Goal: Task Accomplishment & Management: Use online tool/utility

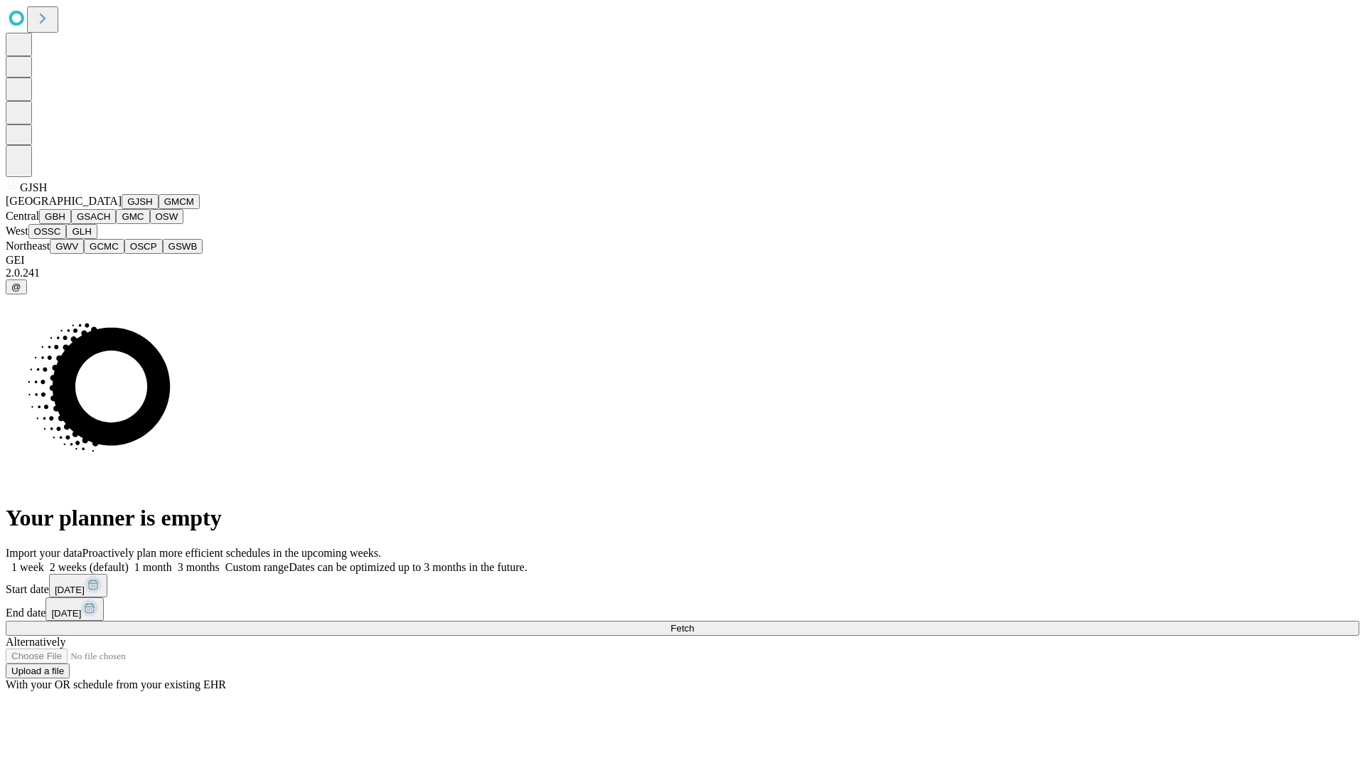
click at [122, 209] on button "GJSH" at bounding box center [140, 201] width 37 height 15
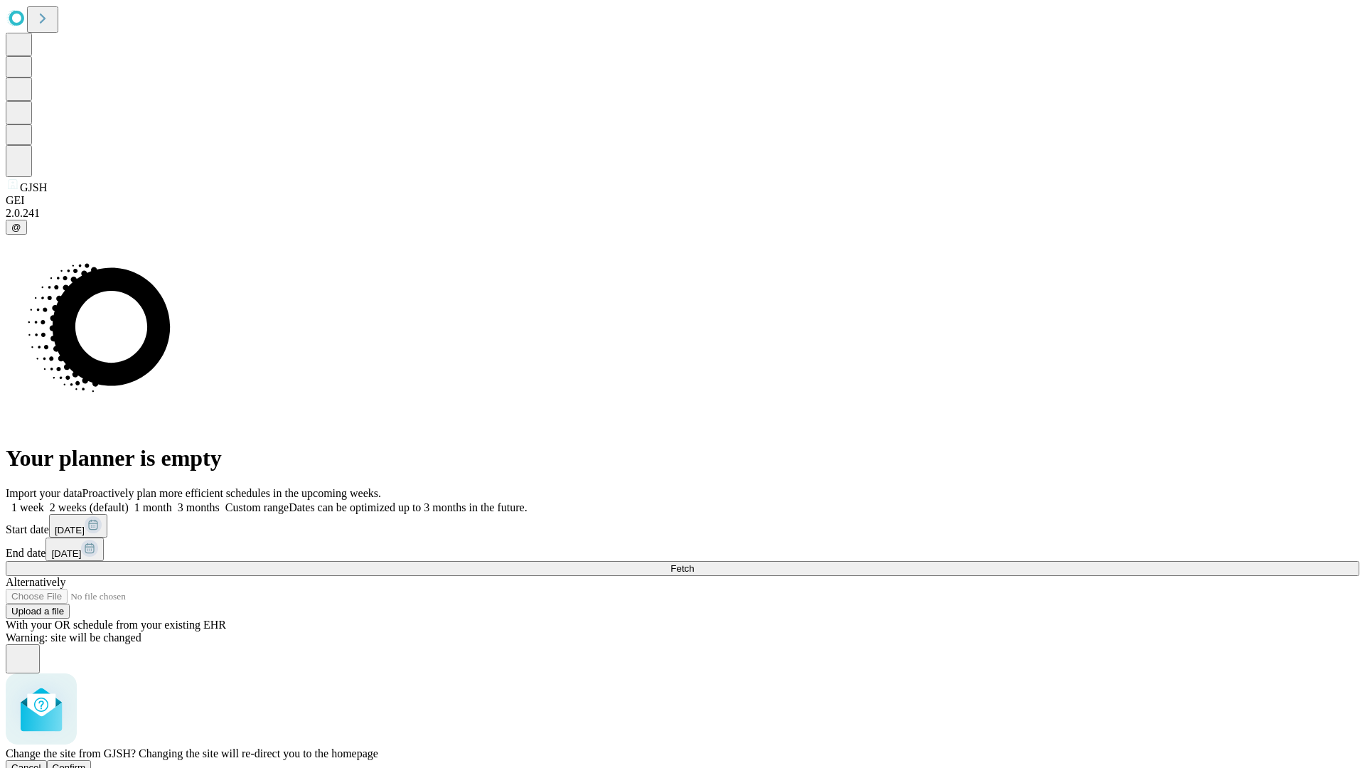
click at [86, 762] on span "Confirm" at bounding box center [69, 767] width 33 height 11
click at [172, 501] on label "1 month" at bounding box center [150, 507] width 43 height 12
click at [694, 563] on span "Fetch" at bounding box center [681, 568] width 23 height 11
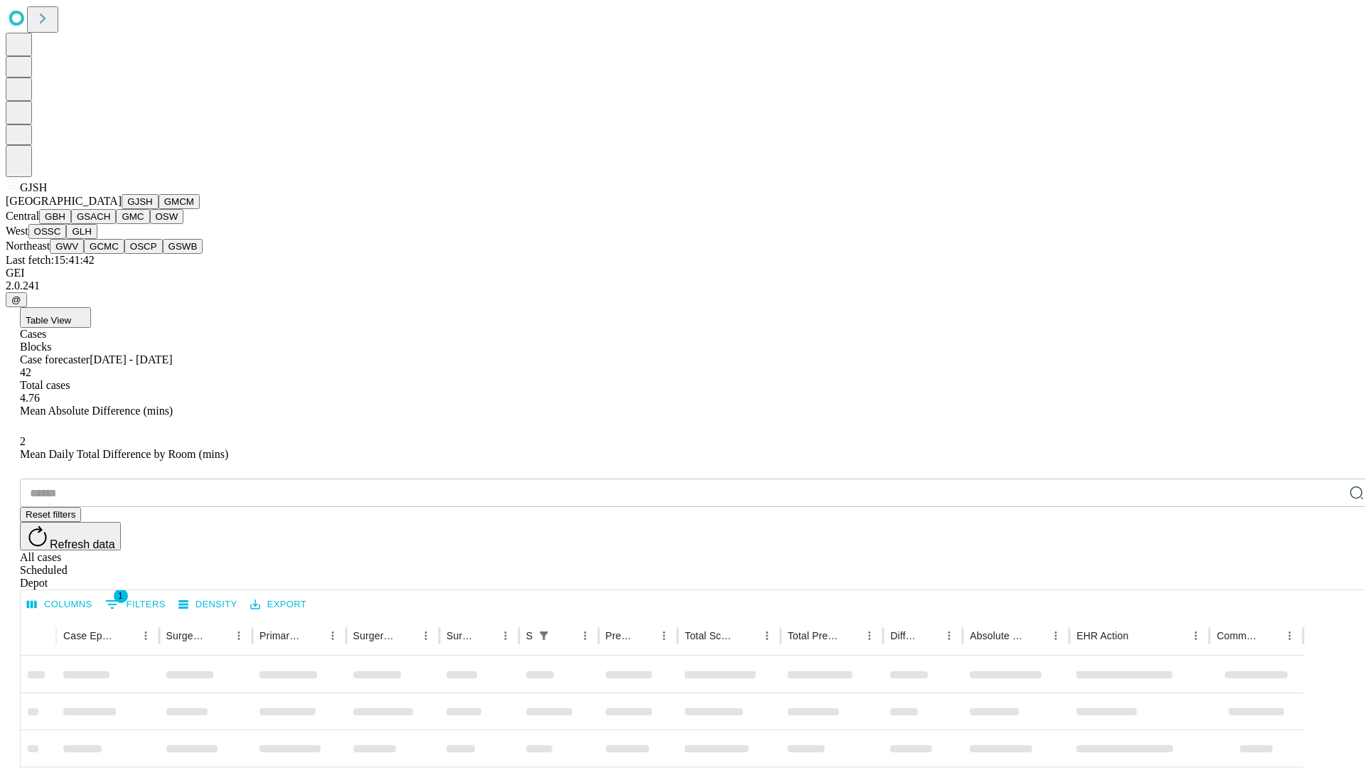
click at [159, 209] on button "GMCM" at bounding box center [179, 201] width 41 height 15
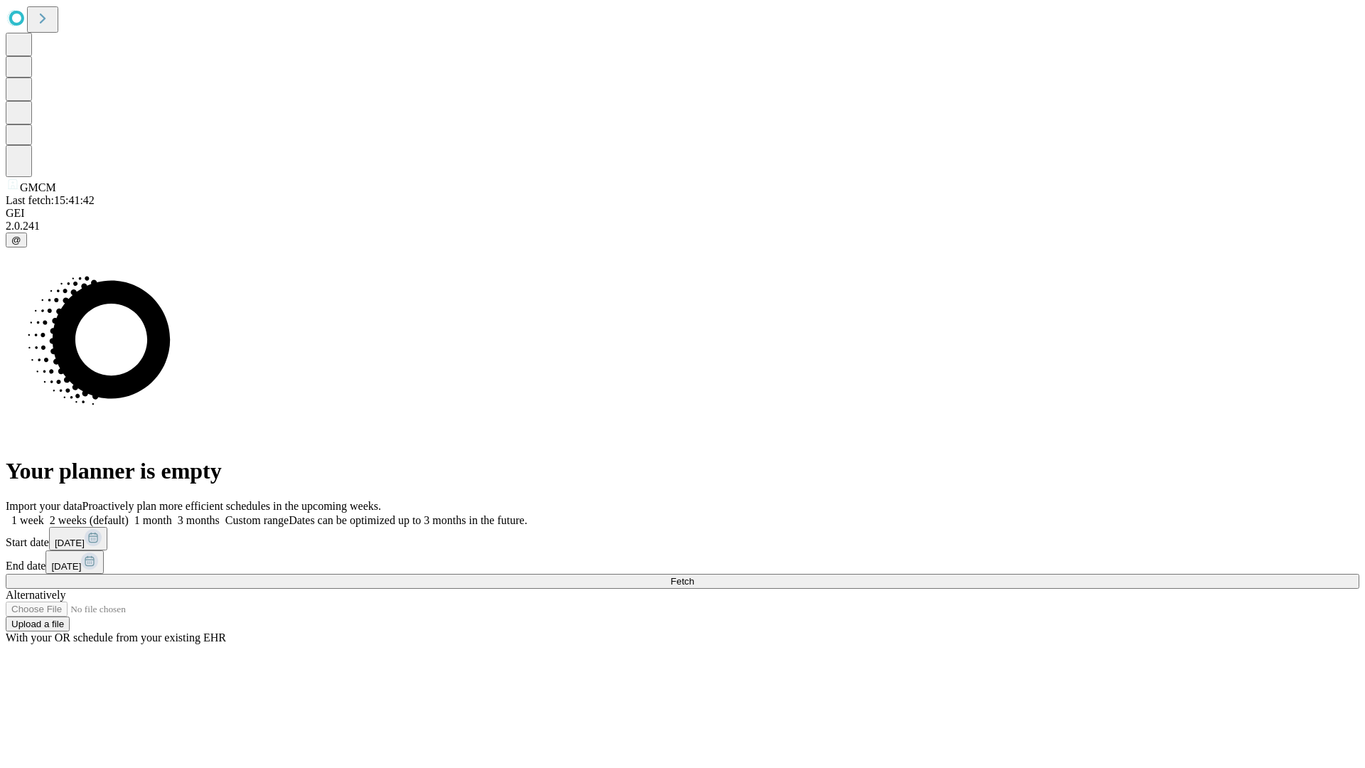
click at [172, 514] on label "1 month" at bounding box center [150, 520] width 43 height 12
click at [694, 576] on span "Fetch" at bounding box center [681, 581] width 23 height 11
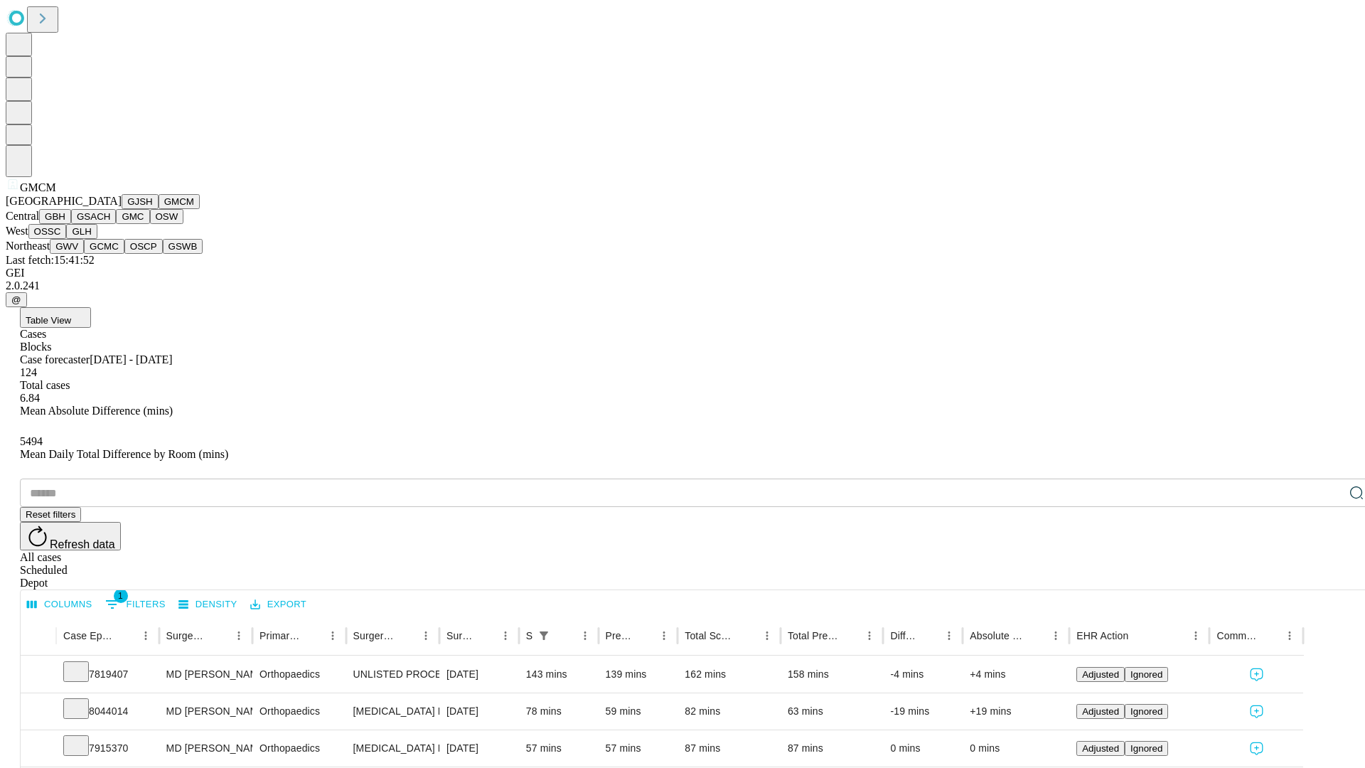
click at [71, 224] on button "GBH" at bounding box center [55, 216] width 32 height 15
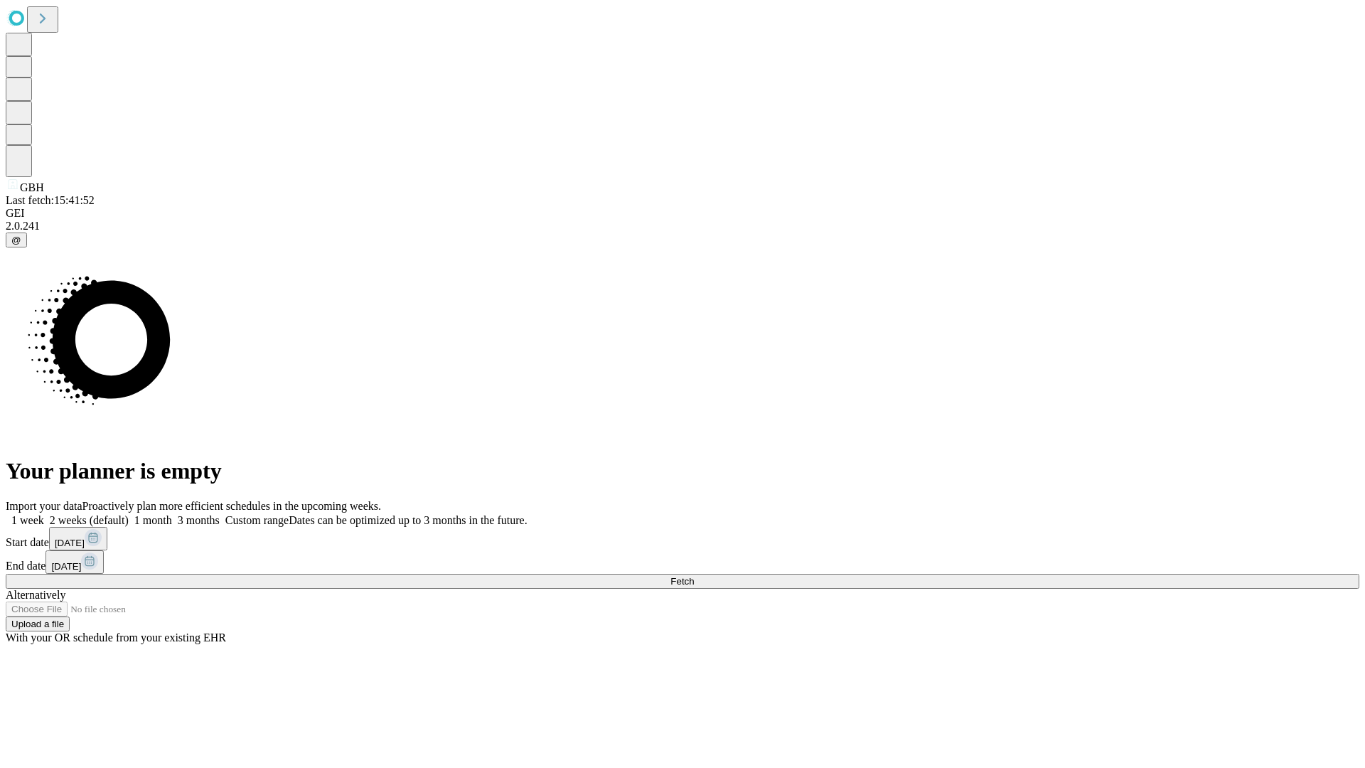
click at [172, 514] on label "1 month" at bounding box center [150, 520] width 43 height 12
click at [694, 576] on span "Fetch" at bounding box center [681, 581] width 23 height 11
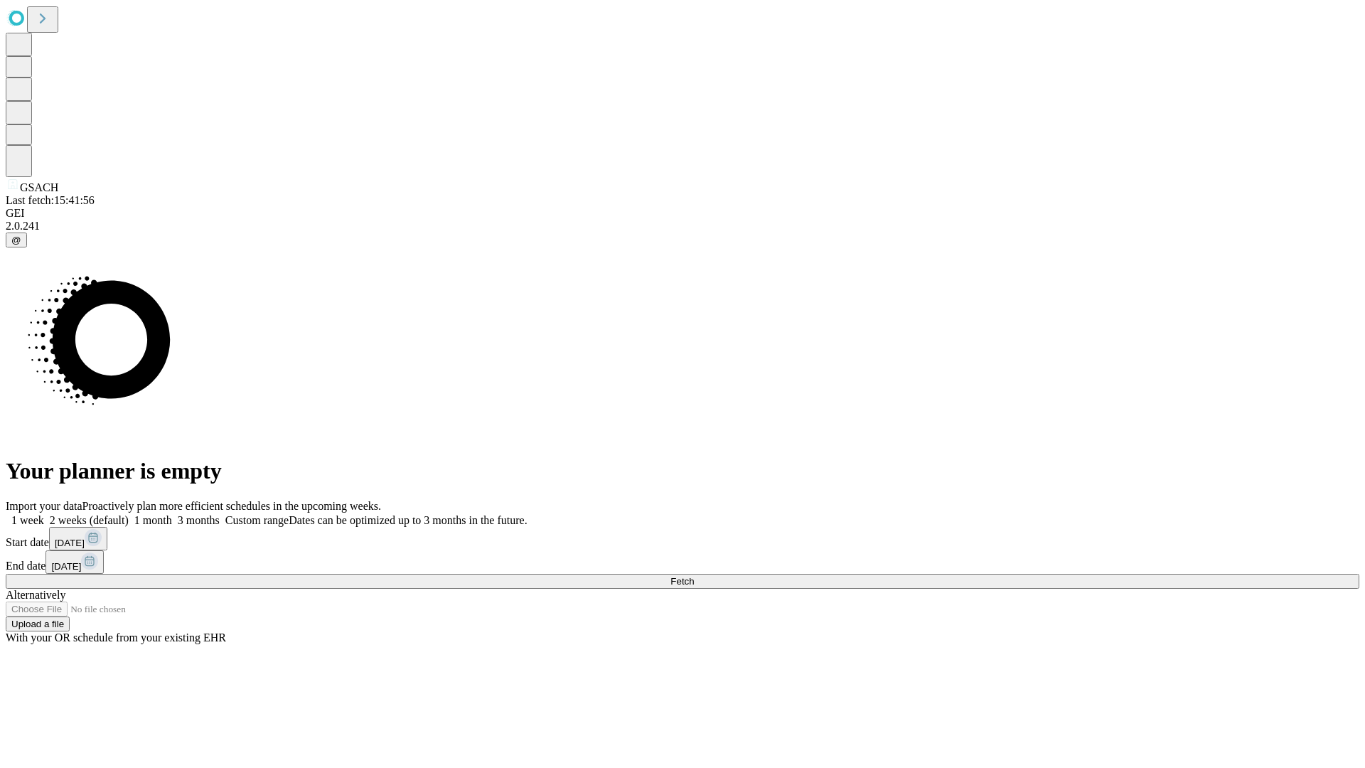
click at [172, 514] on label "1 month" at bounding box center [150, 520] width 43 height 12
click at [694, 576] on span "Fetch" at bounding box center [681, 581] width 23 height 11
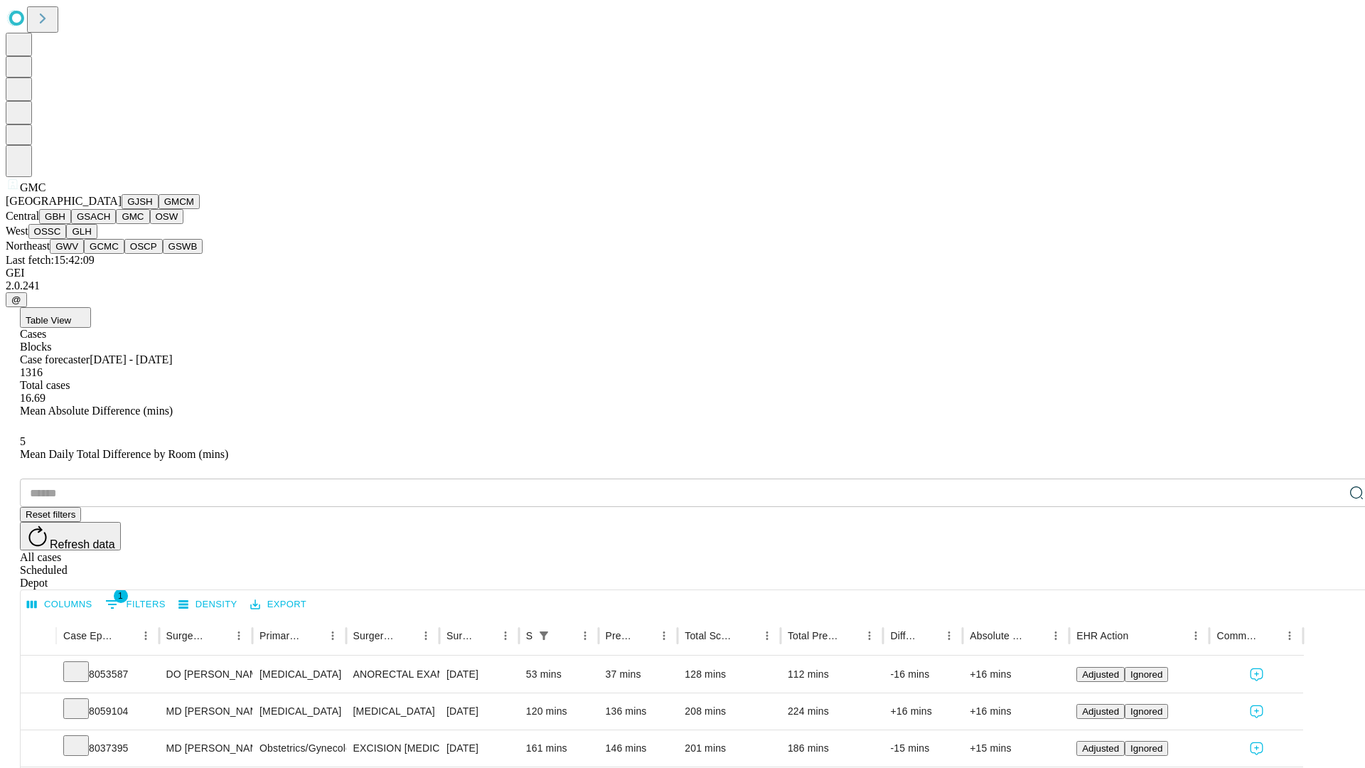
click at [150, 224] on button "OSW" at bounding box center [167, 216] width 34 height 15
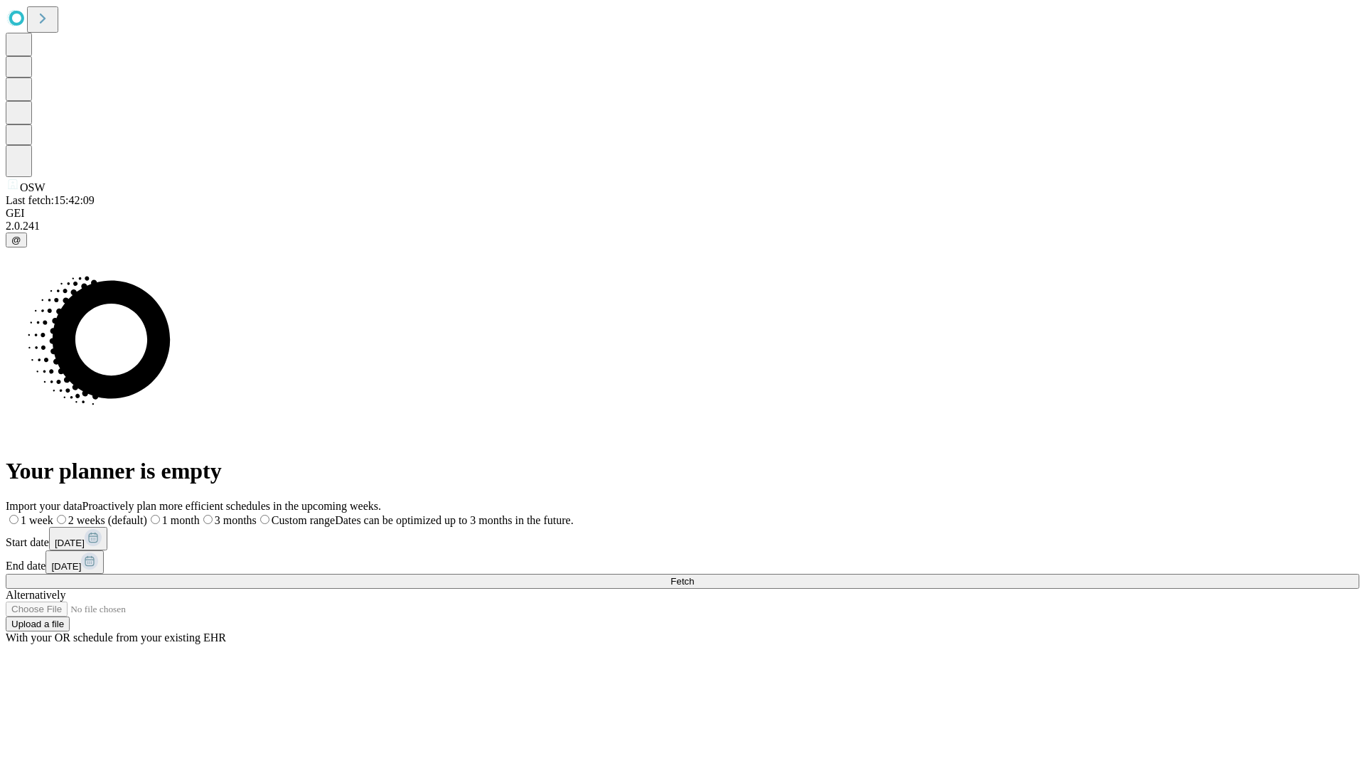
click at [200, 514] on label "1 month" at bounding box center [173, 520] width 53 height 12
click at [694, 576] on span "Fetch" at bounding box center [681, 581] width 23 height 11
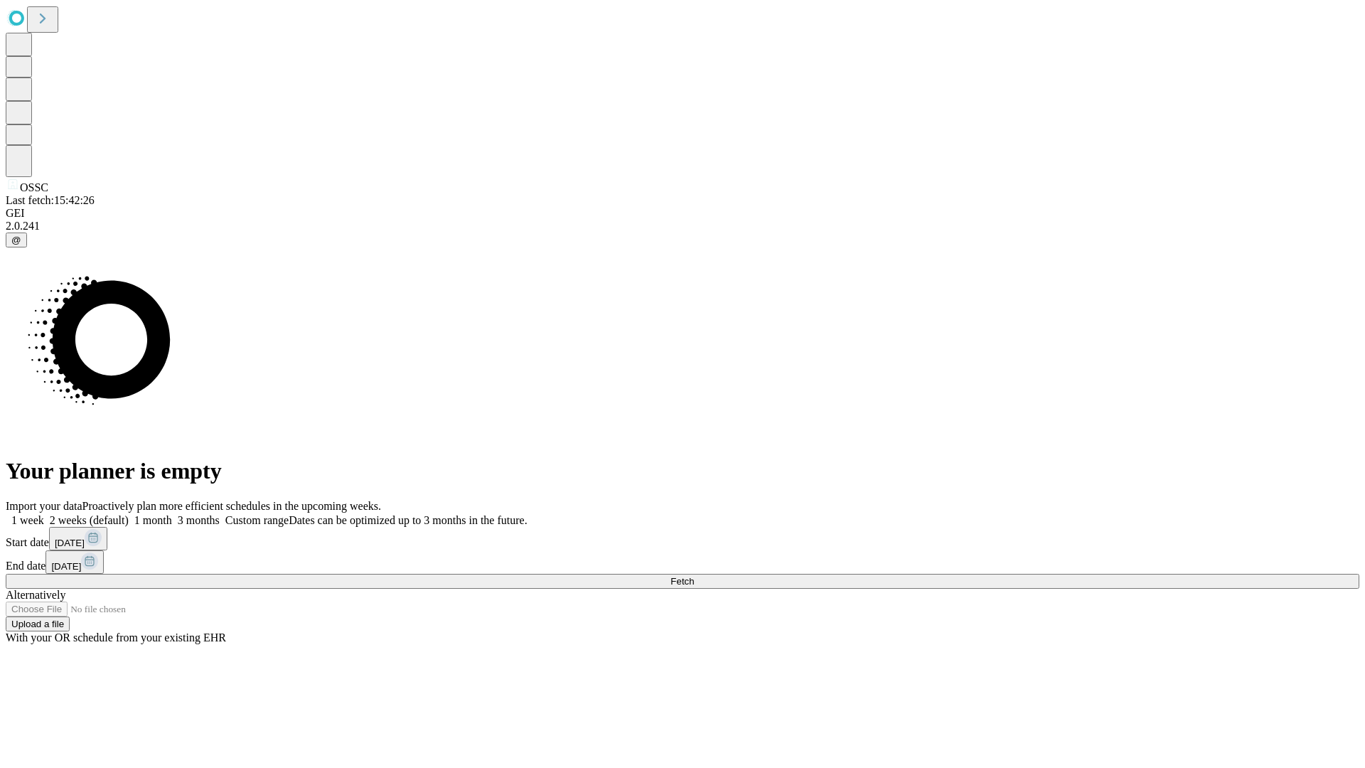
click at [172, 514] on label "1 month" at bounding box center [150, 520] width 43 height 12
click at [694, 576] on span "Fetch" at bounding box center [681, 581] width 23 height 11
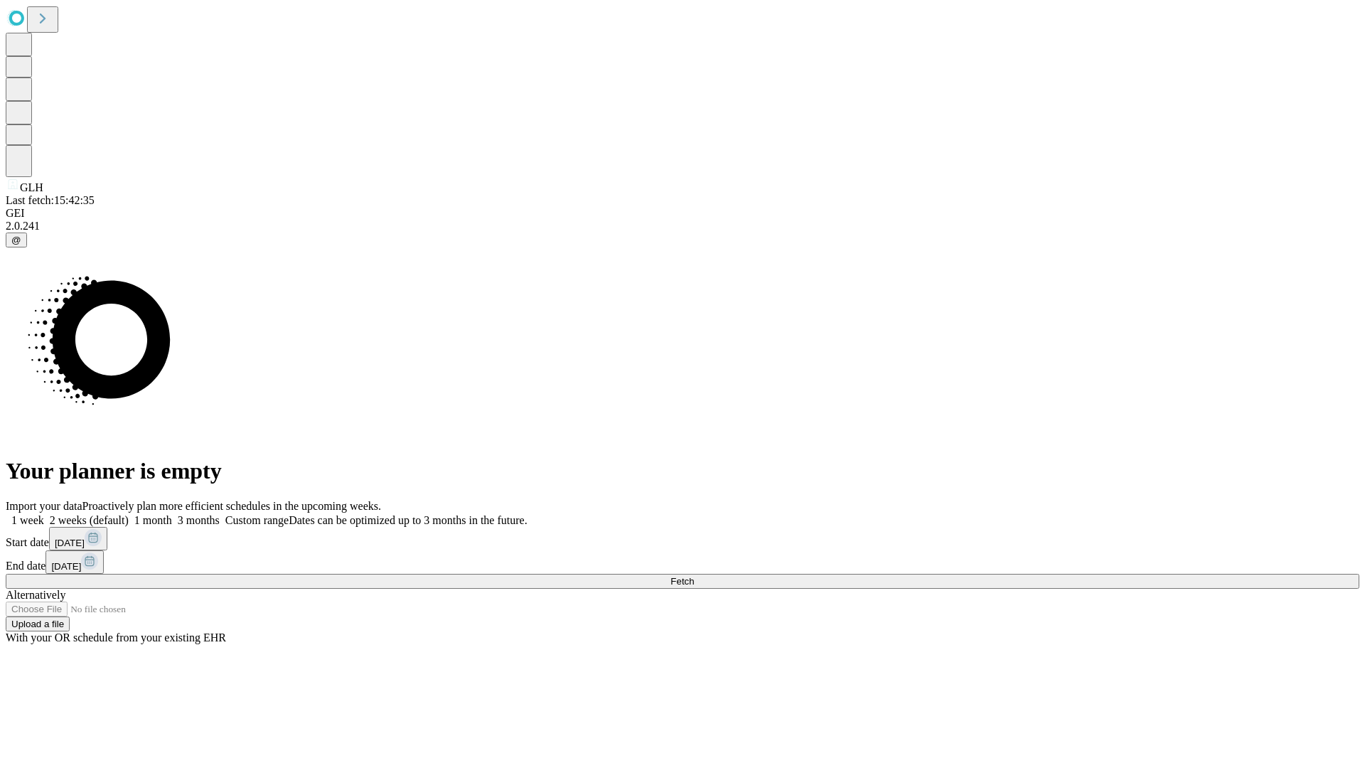
click at [172, 514] on label "1 month" at bounding box center [150, 520] width 43 height 12
click at [694, 576] on span "Fetch" at bounding box center [681, 581] width 23 height 11
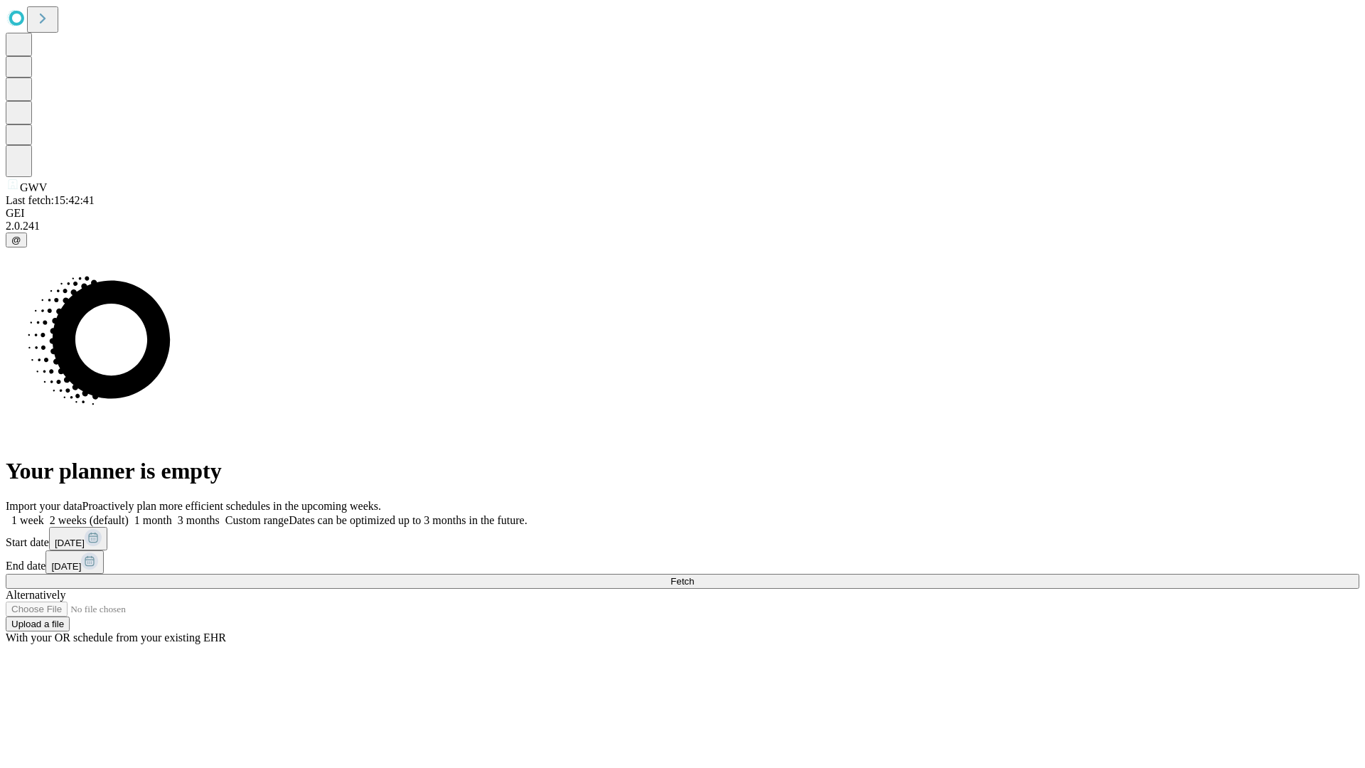
click at [172, 514] on label "1 month" at bounding box center [150, 520] width 43 height 12
click at [694, 576] on span "Fetch" at bounding box center [681, 581] width 23 height 11
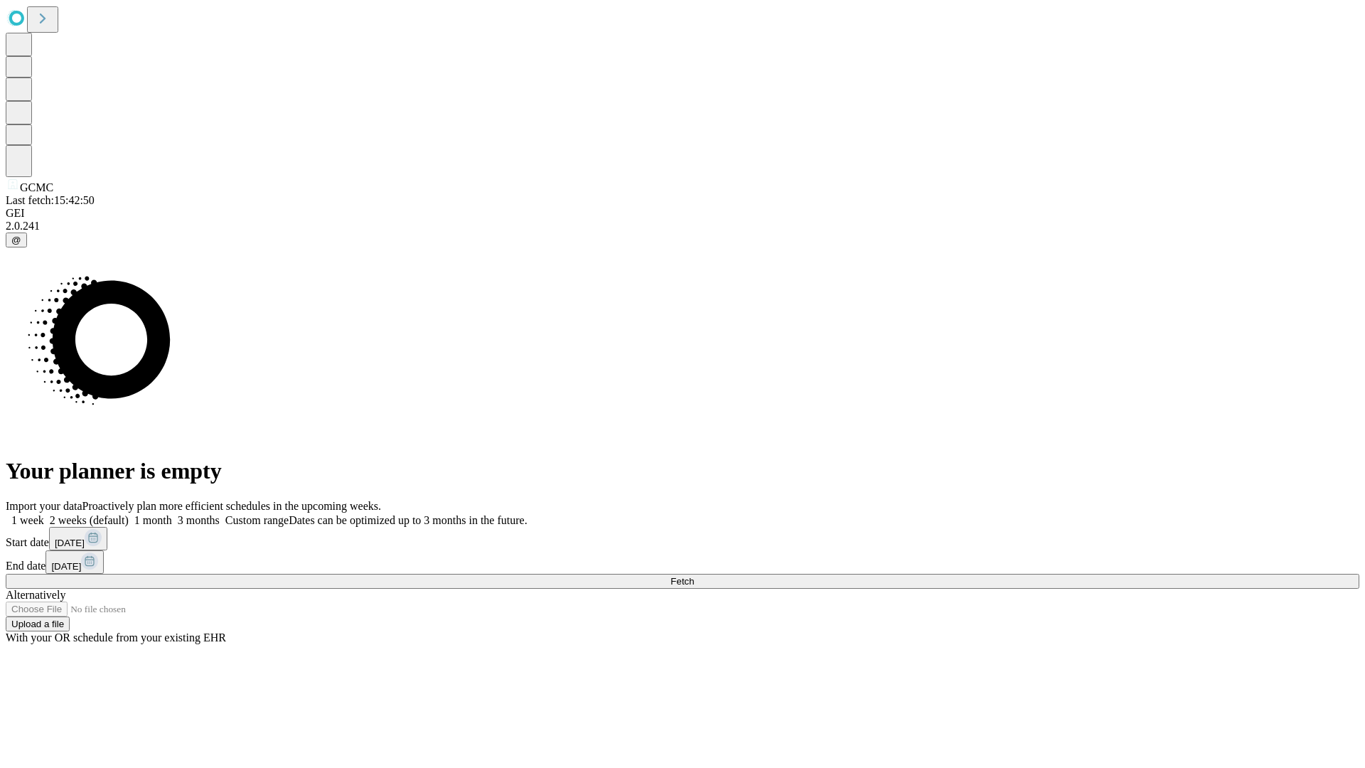
click at [172, 514] on label "1 month" at bounding box center [150, 520] width 43 height 12
click at [694, 576] on span "Fetch" at bounding box center [681, 581] width 23 height 11
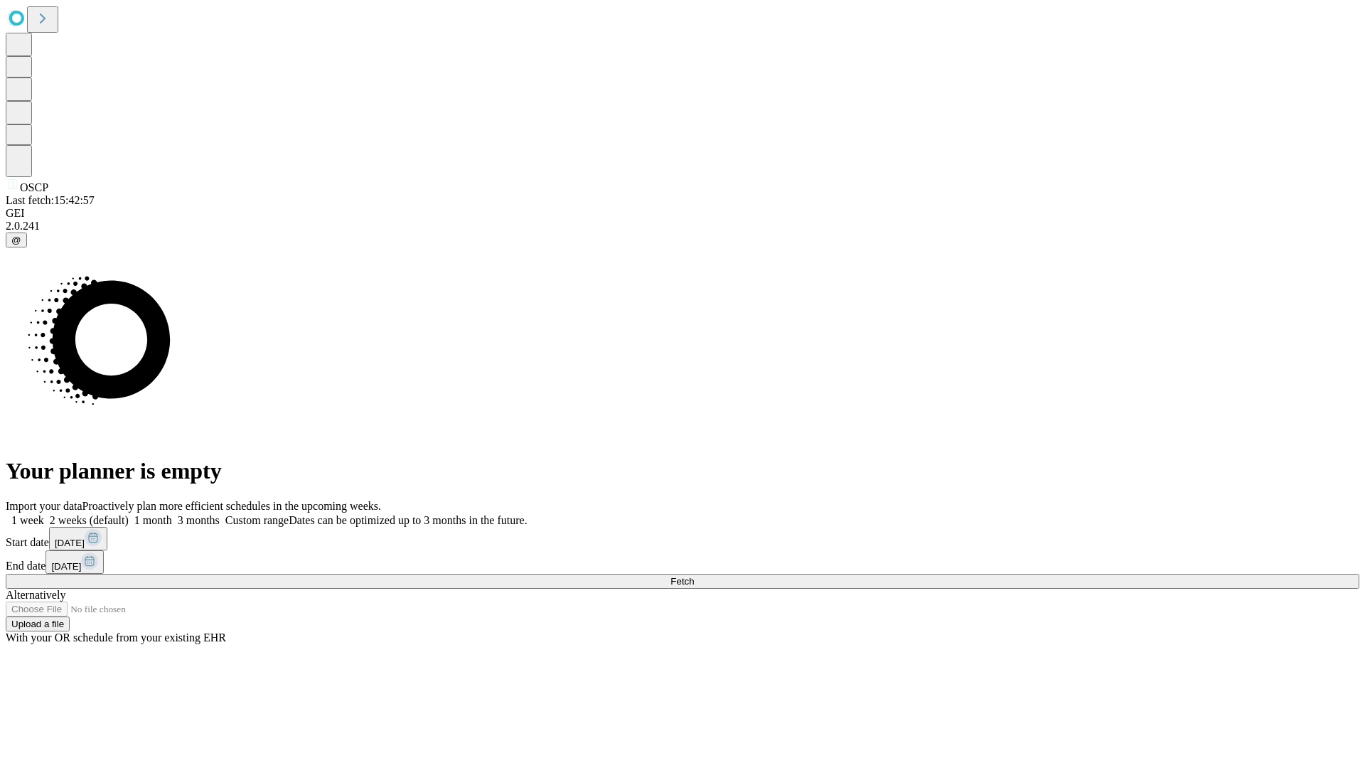
click at [172, 514] on label "1 month" at bounding box center [150, 520] width 43 height 12
click at [694, 576] on span "Fetch" at bounding box center [681, 581] width 23 height 11
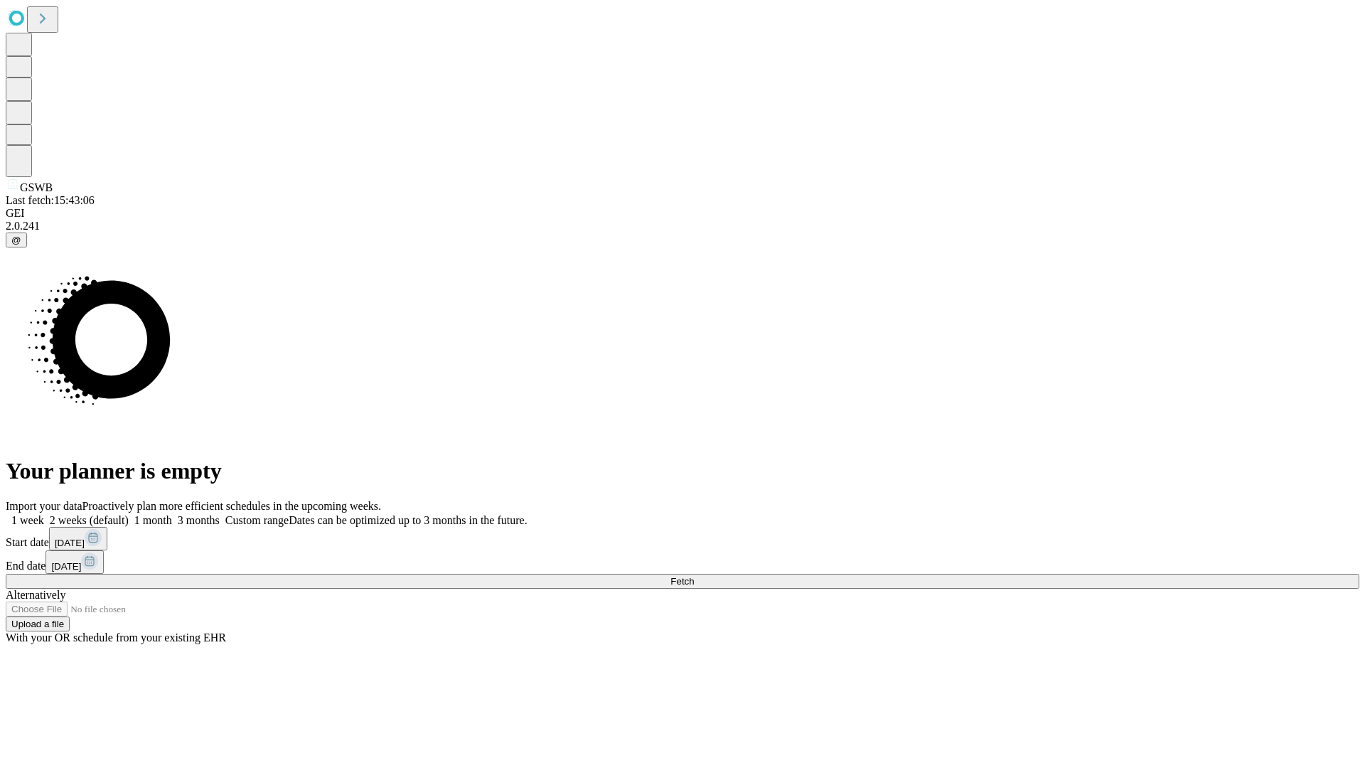
click at [172, 514] on label "1 month" at bounding box center [150, 520] width 43 height 12
click at [694, 576] on span "Fetch" at bounding box center [681, 581] width 23 height 11
